Goal: Task Accomplishment & Management: Manage account settings

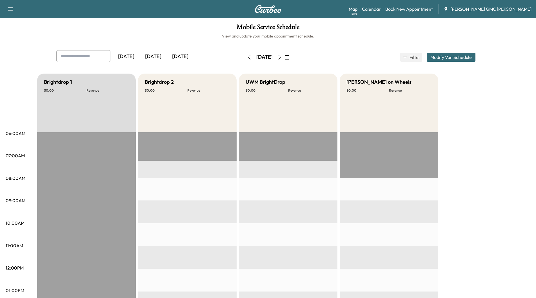
click at [156, 52] on div "[DATE]" at bounding box center [153, 56] width 27 height 13
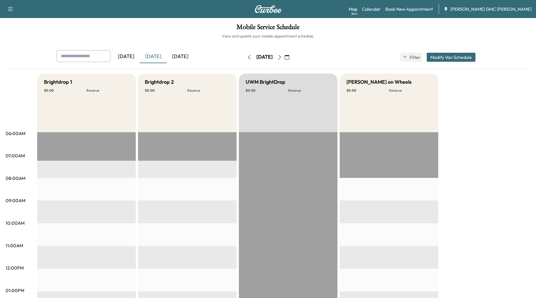
click at [185, 56] on div "[DATE]" at bounding box center [180, 56] width 27 height 13
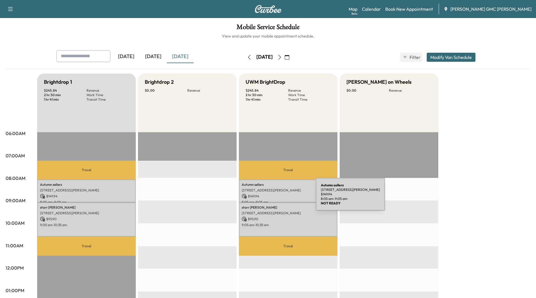
click at [274, 198] on p "$ 149.94" at bounding box center [288, 196] width 93 height 5
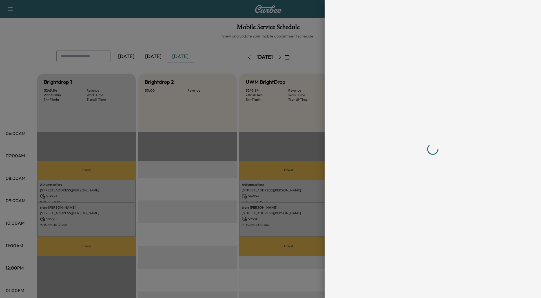
click at [274, 198] on div at bounding box center [270, 149] width 541 height 298
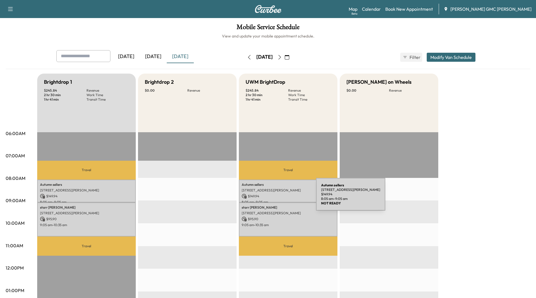
click at [274, 198] on p "$ 149.94" at bounding box center [288, 196] width 93 height 5
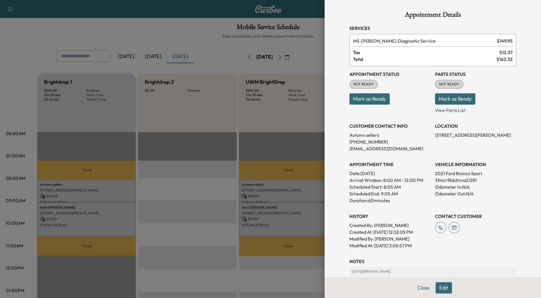
click at [453, 181] on p "3fmcr9b62mra21281" at bounding box center [475, 180] width 81 height 7
copy p "3fmcr9b62mra21281"
click at [421, 286] on button "Close" at bounding box center [424, 287] width 20 height 11
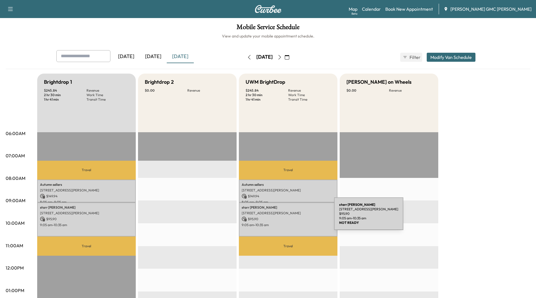
click at [292, 217] on p "$ 95.90" at bounding box center [288, 218] width 93 height 5
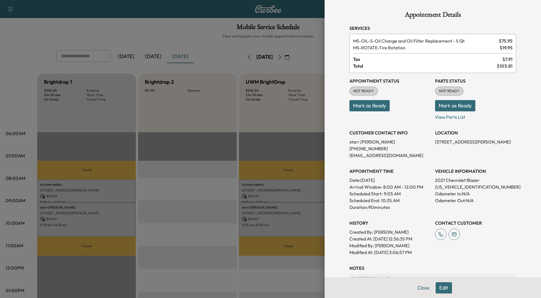
click at [335, 209] on div "Appointment Details Services MS-OIL-5 - Oil Change and Oil Filter Replacement -…" at bounding box center [433, 149] width 216 height 298
click at [448, 103] on button "Mark as Ready" at bounding box center [455, 105] width 40 height 11
click at [421, 286] on button "Close" at bounding box center [424, 287] width 20 height 11
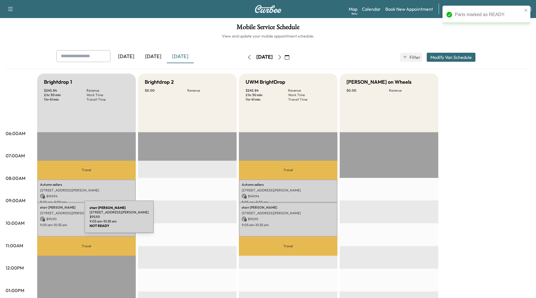
click at [42, 220] on icon at bounding box center [42, 218] width 5 height 5
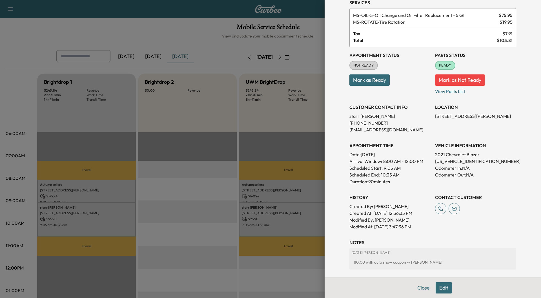
scroll to position [56, 0]
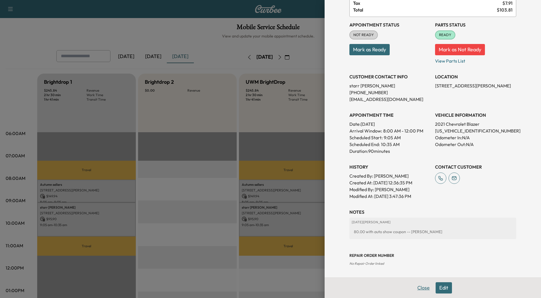
click at [423, 288] on button "Close" at bounding box center [424, 287] width 20 height 11
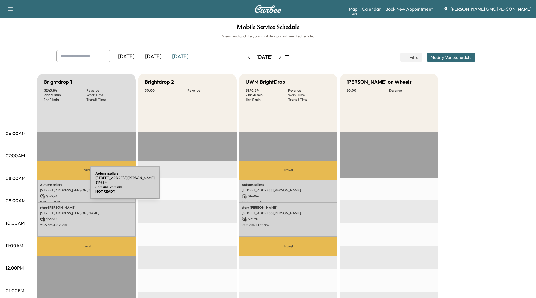
click at [48, 186] on p "Autumn sellers" at bounding box center [86, 184] width 93 height 5
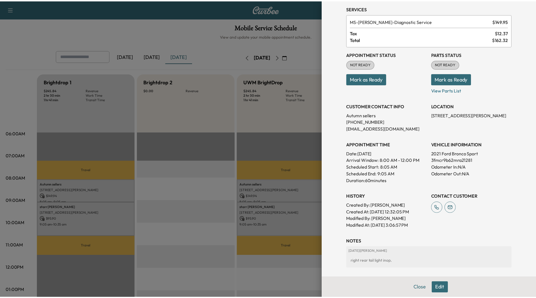
scroll to position [49, 0]
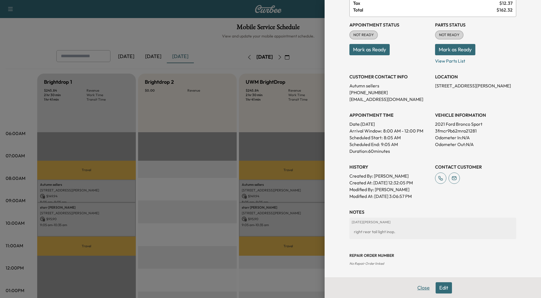
click at [419, 288] on button "Close" at bounding box center [424, 287] width 20 height 11
